Goal: Entertainment & Leisure: Consume media (video, audio)

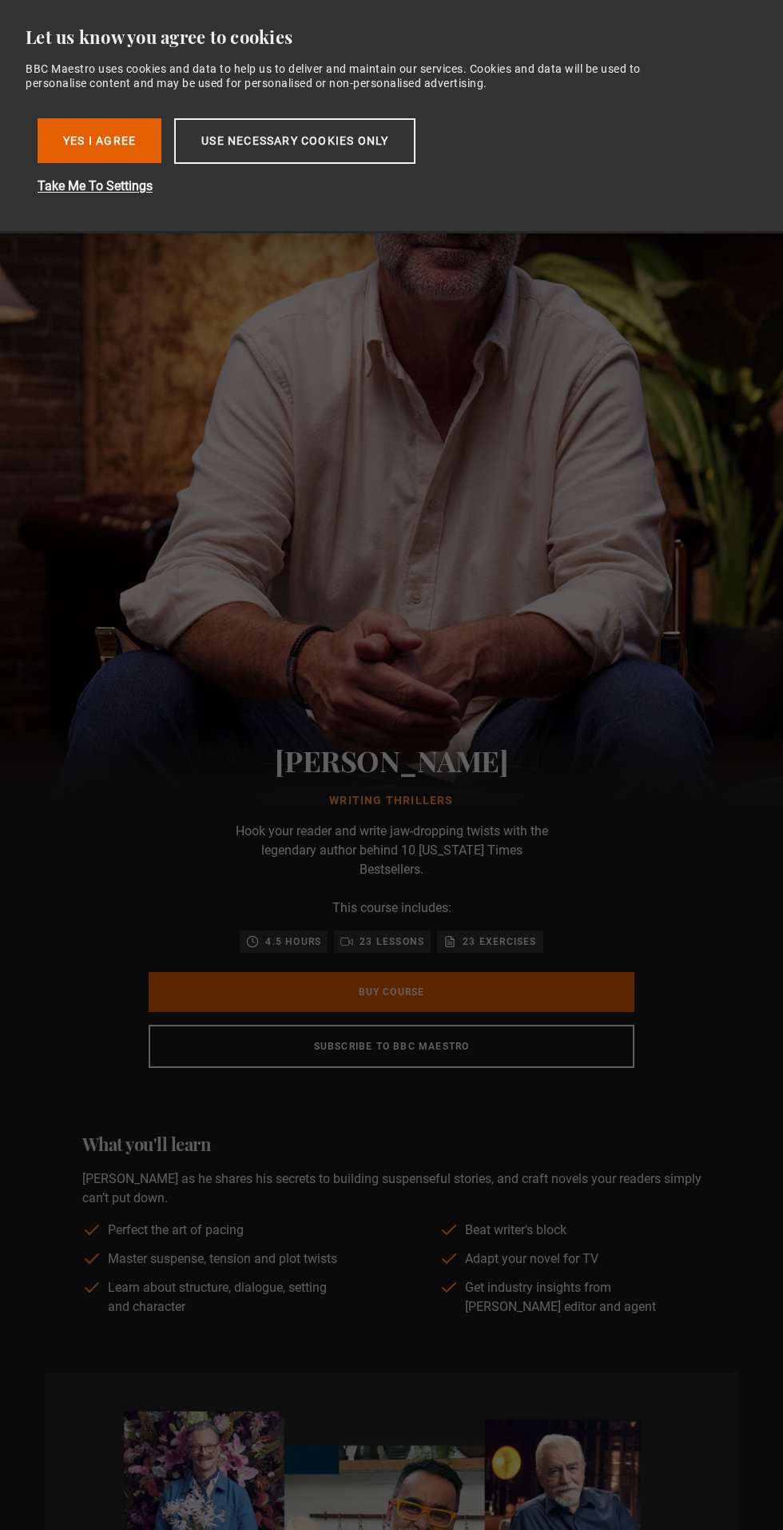
click at [591, 547] on img at bounding box center [391, 447] width 783 height 783
click at [343, 138] on button "Use necessary cookies only" at bounding box center [294, 141] width 241 height 46
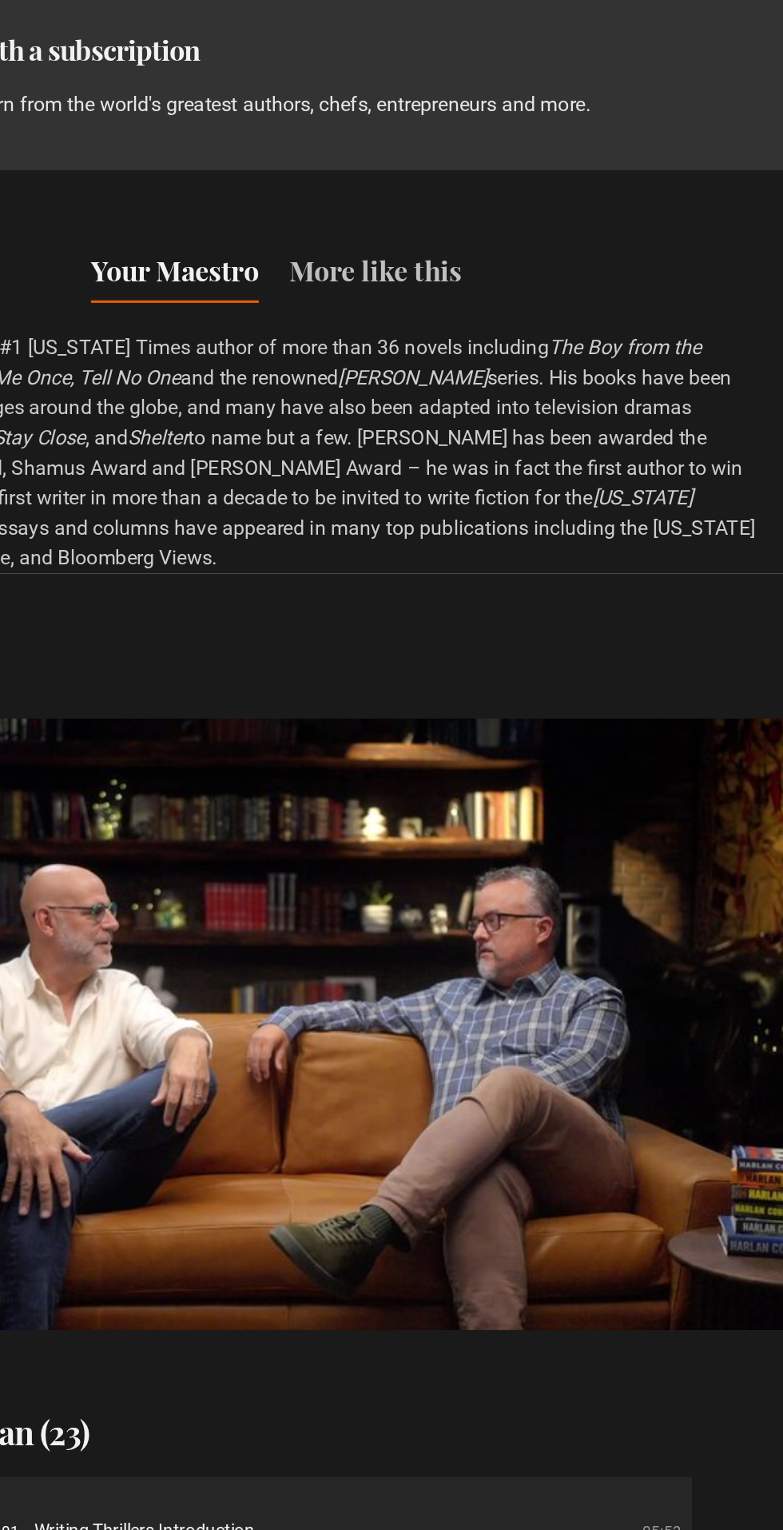
scroll to position [0, 1242]
click at [444, 586] on section "Course preview Video Player is loading. Play Course overview for Writing Thrill…" at bounding box center [391, 1063] width 783 height 960
click at [477, 799] on video-js "Video Player is loading. Play Course overview for Writing Thrillers with [PERSO…" at bounding box center [392, 870] width 694 height 390
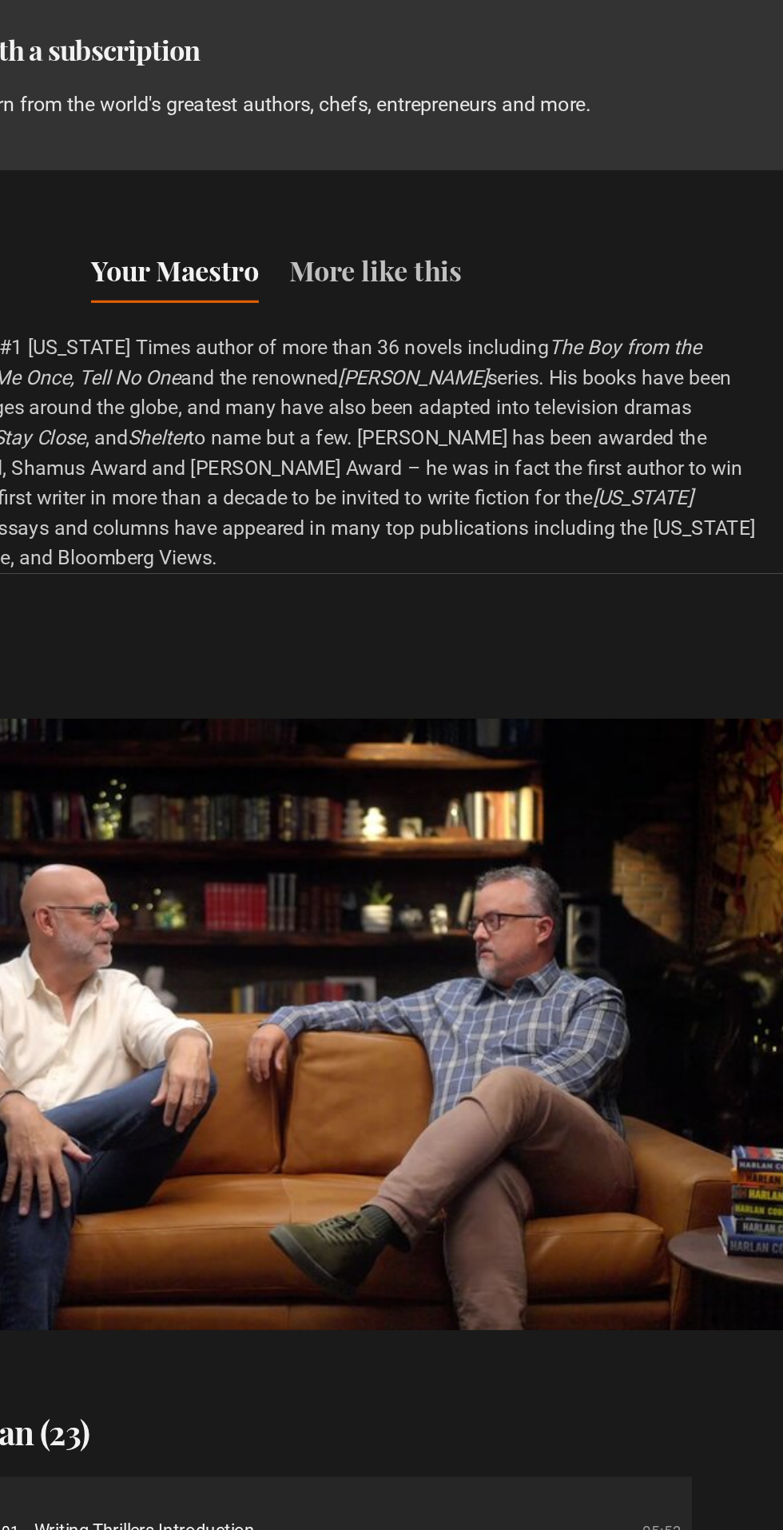
click at [464, 820] on video-js "Video Player is loading. Play Course overview for Writing Thrillers with [PERSO…" at bounding box center [392, 870] width 694 height 390
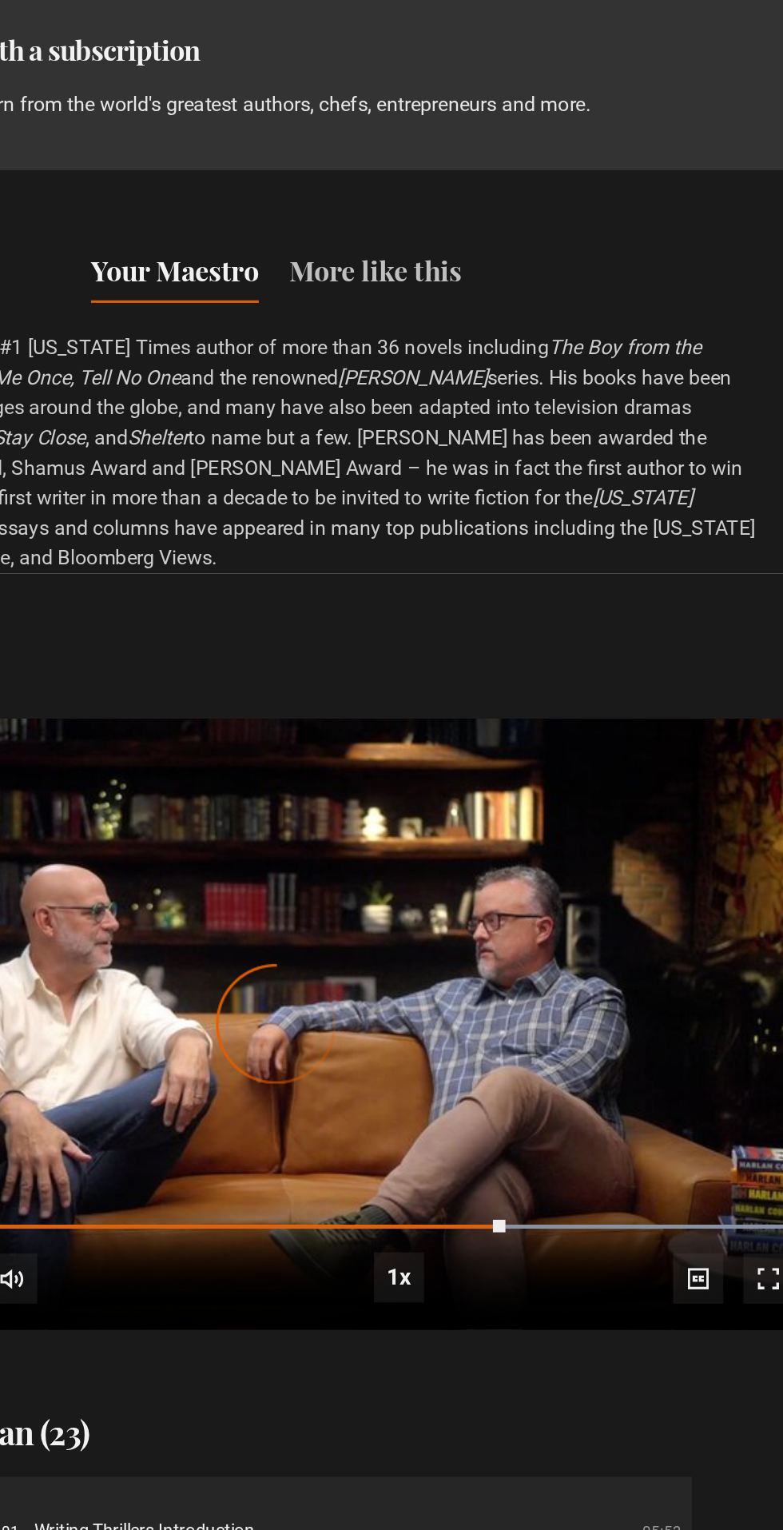
scroll to position [0, 2277]
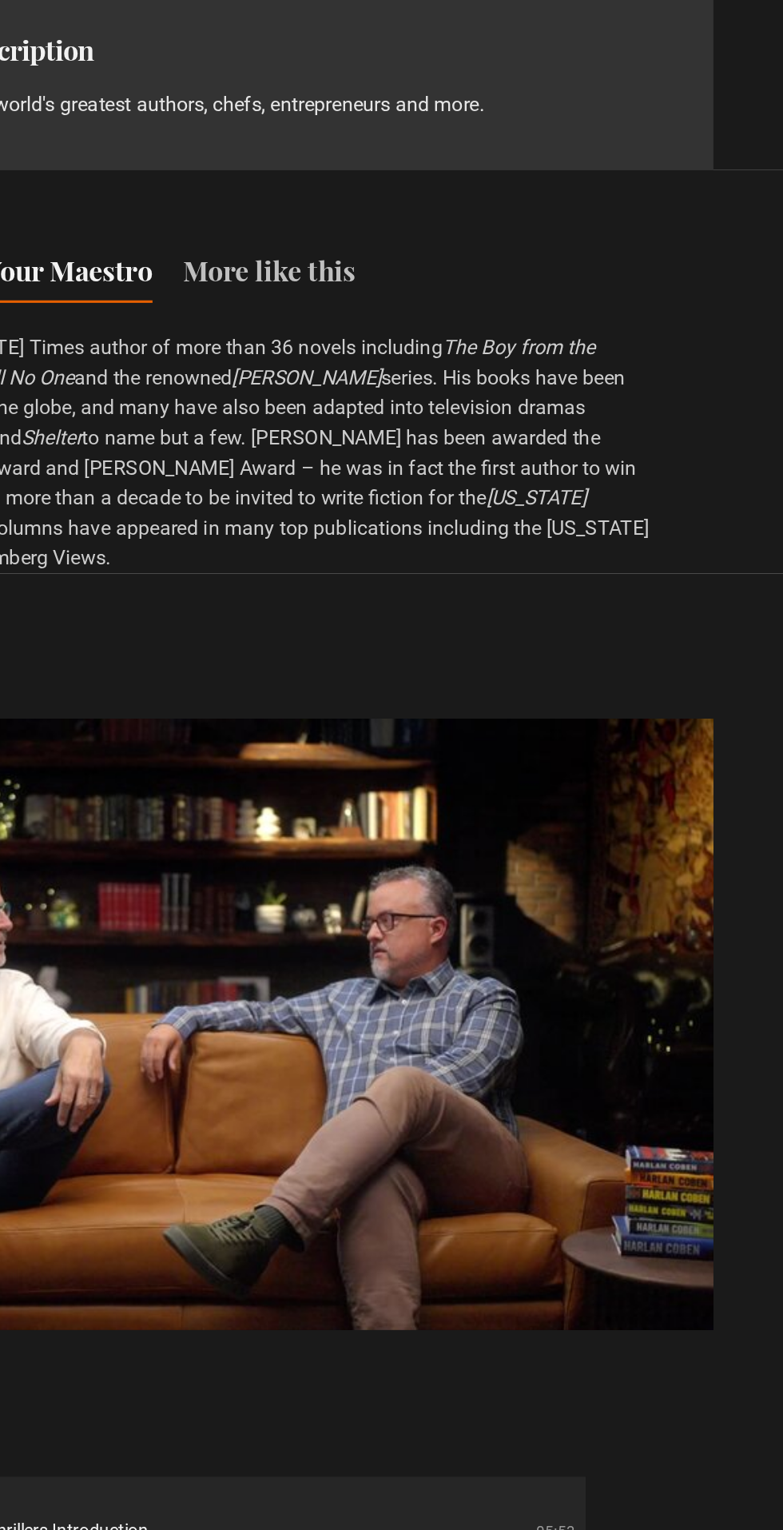
click at [531, 860] on video-js "Video Player is loading. Play Course overview for Writing Thrillers with [PERSO…" at bounding box center [392, 870] width 694 height 390
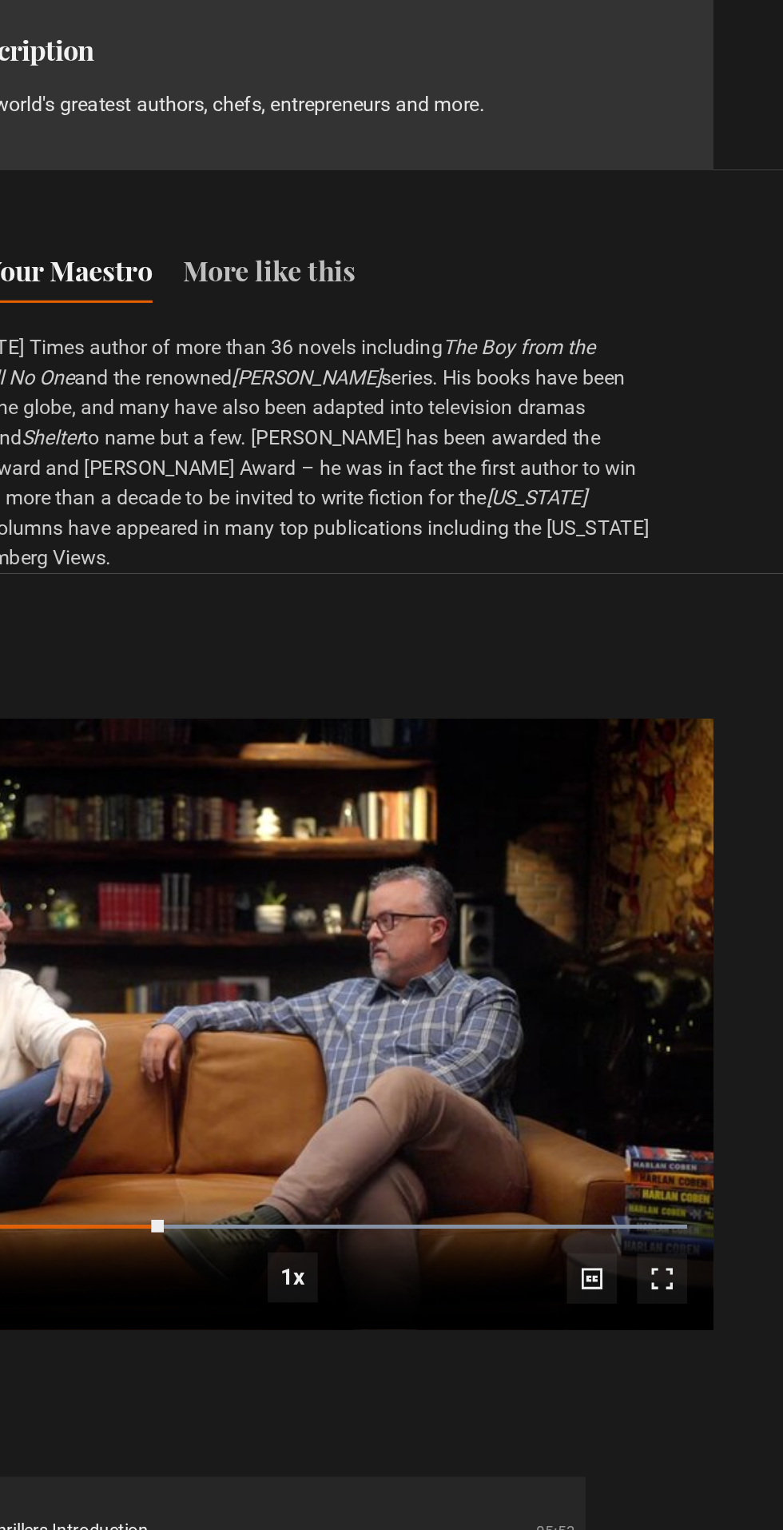
scroll to position [0, 2484]
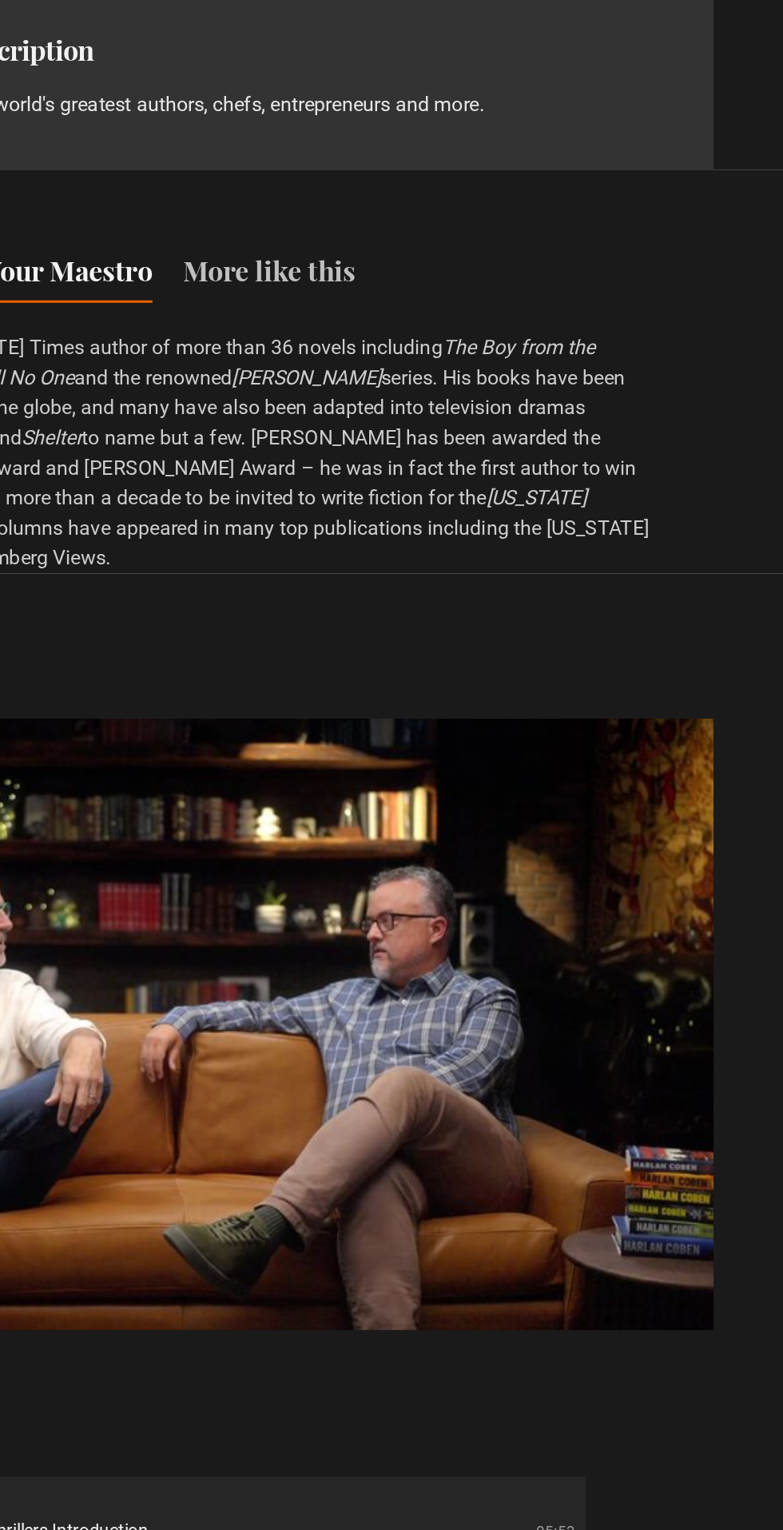
click at [535, 870] on video-js "Video Player is loading. Play Course overview for Writing Thrillers with [PERSO…" at bounding box center [392, 870] width 694 height 390
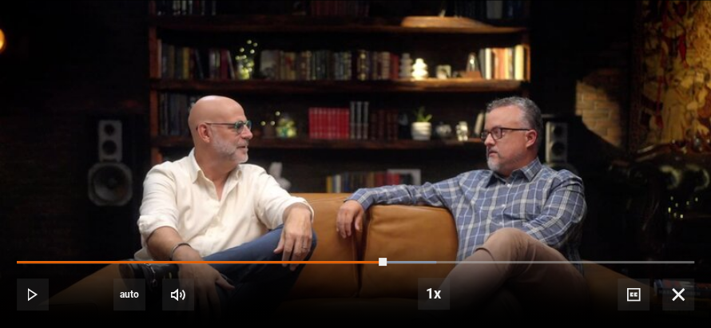
scroll to position [0, 2051]
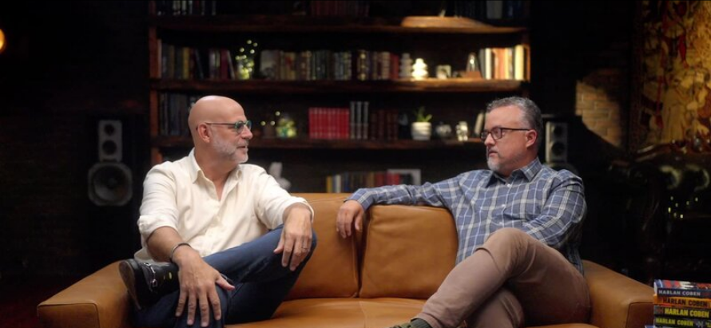
click at [358, 181] on video-js "Video Player is loading. Play Course overview for Writing Thrillers with [PERSO…" at bounding box center [355, 164] width 711 height 328
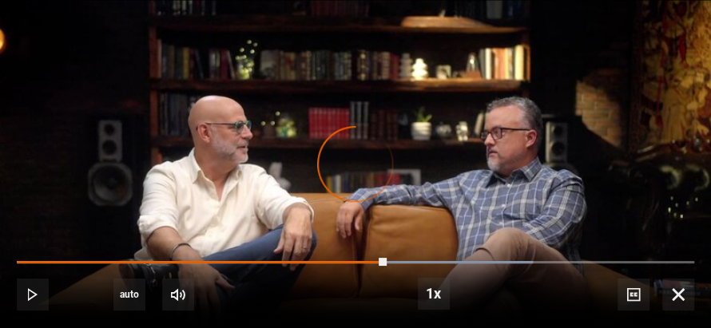
scroll to position [0, 2222]
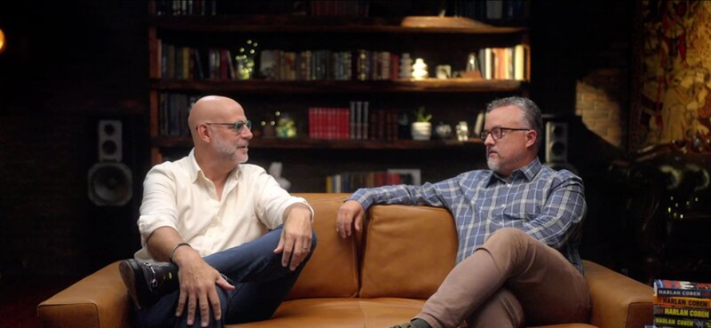
click at [269, 192] on video-js "Video Player is loading. Play Course overview for Writing Thrillers with [PERSO…" at bounding box center [355, 164] width 711 height 328
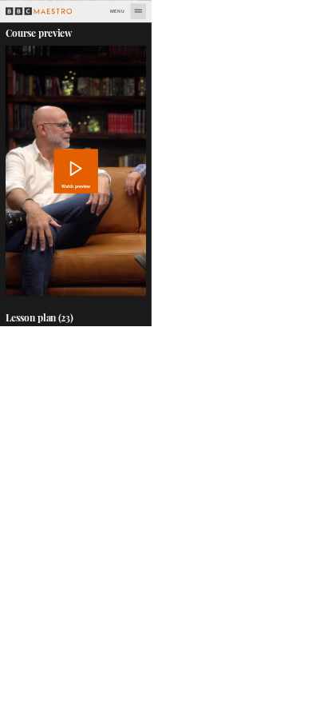
scroll to position [0, 1204]
